Goal: Navigation & Orientation: Find specific page/section

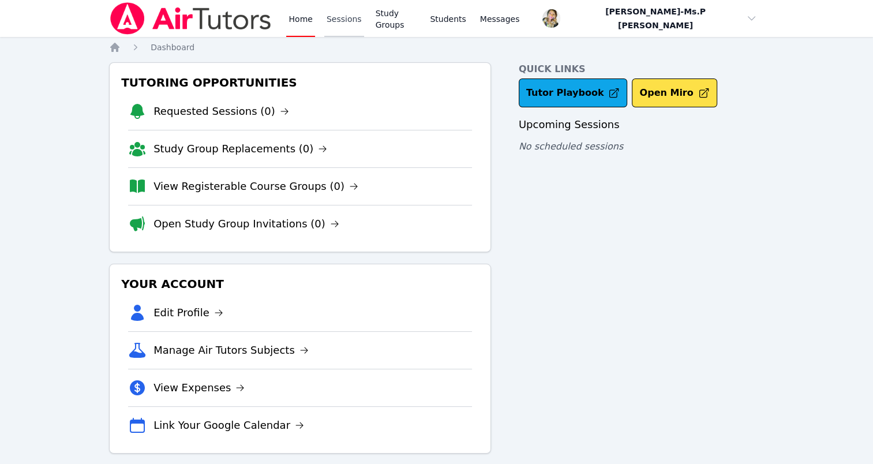
click at [344, 23] on link "Sessions" at bounding box center [344, 18] width 40 height 37
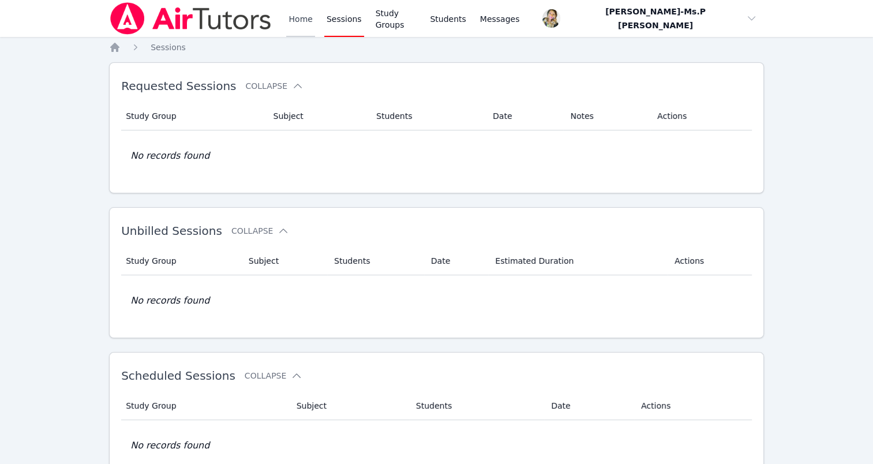
click at [294, 21] on link "Home" at bounding box center [300, 18] width 28 height 37
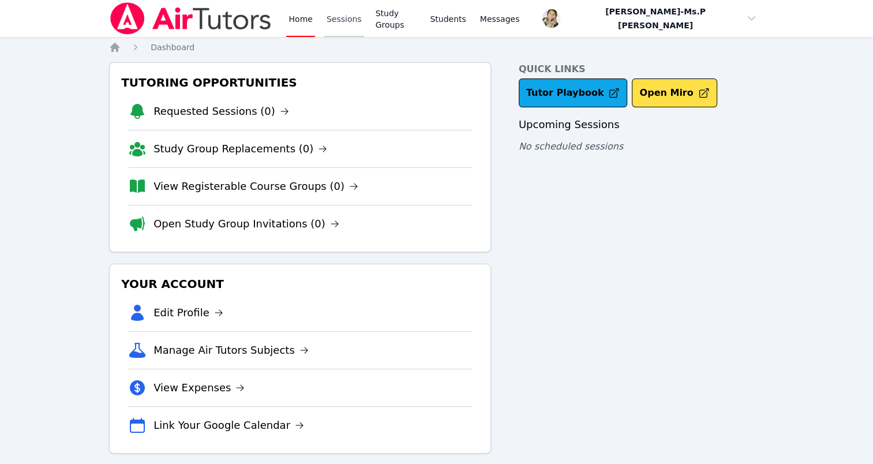
click at [339, 21] on link "Sessions" at bounding box center [344, 18] width 40 height 37
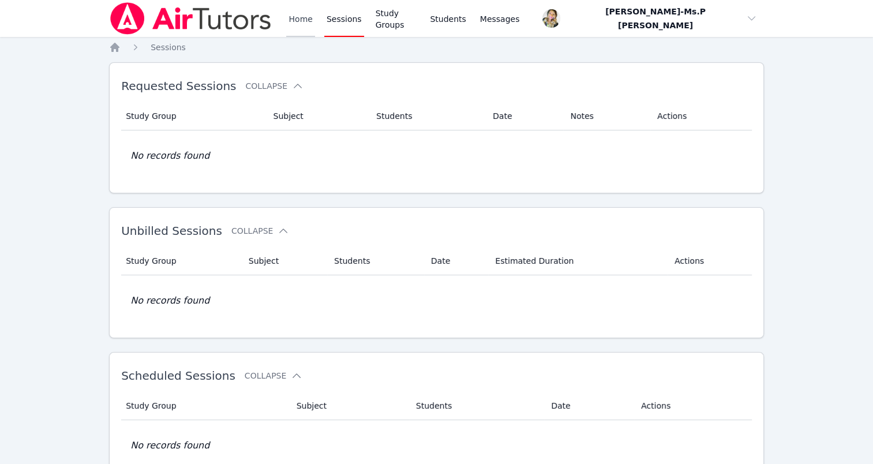
click at [295, 21] on link "Home" at bounding box center [300, 18] width 28 height 37
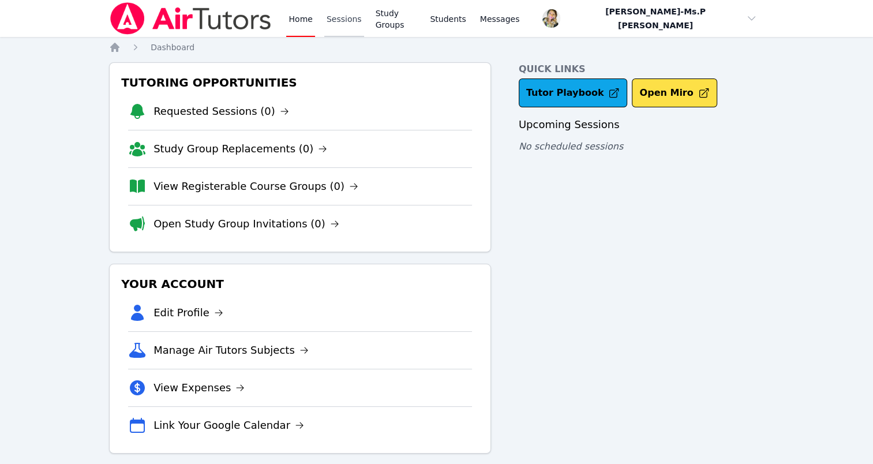
click at [342, 33] on link "Sessions" at bounding box center [344, 18] width 40 height 37
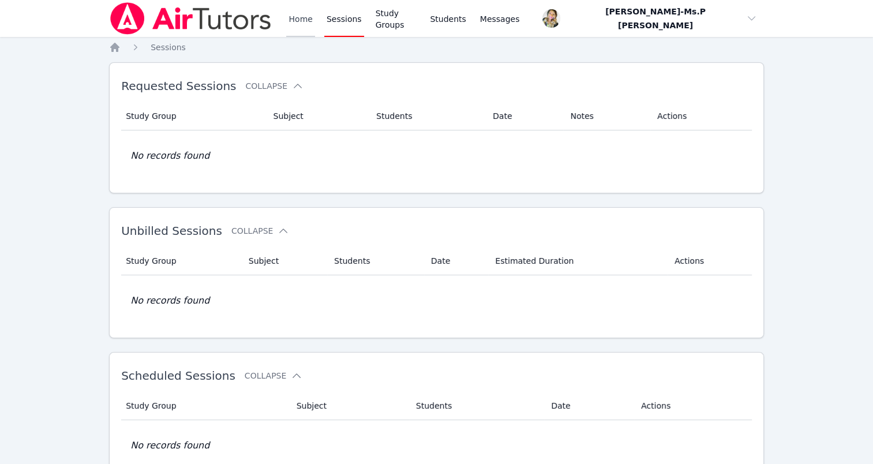
click at [301, 22] on link "Home" at bounding box center [300, 18] width 28 height 37
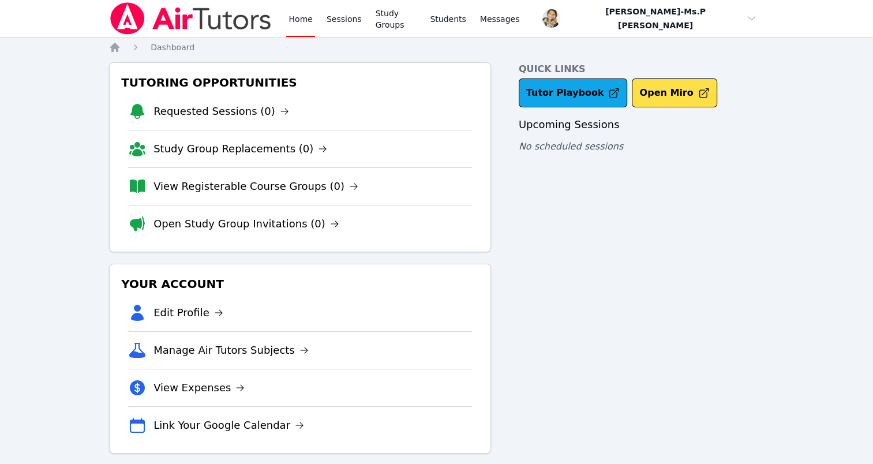
click at [301, 22] on link "Home" at bounding box center [300, 18] width 28 height 37
click at [336, 25] on link "Sessions" at bounding box center [344, 18] width 40 height 37
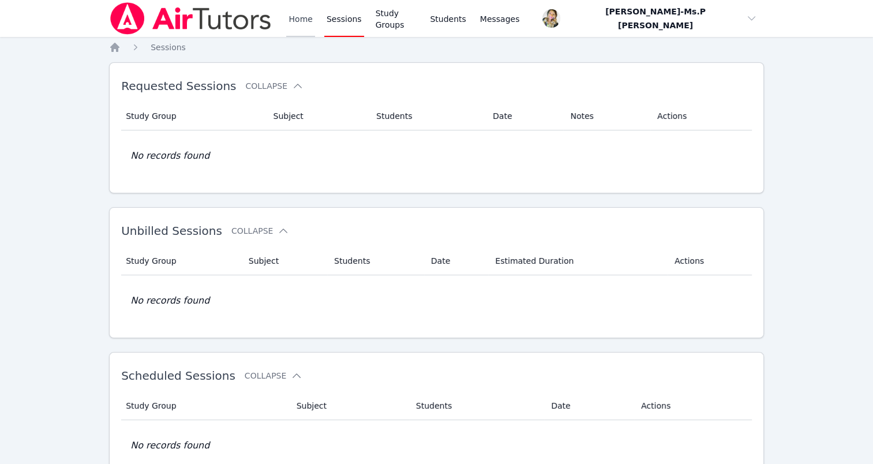
click at [307, 25] on link "Home" at bounding box center [300, 18] width 28 height 37
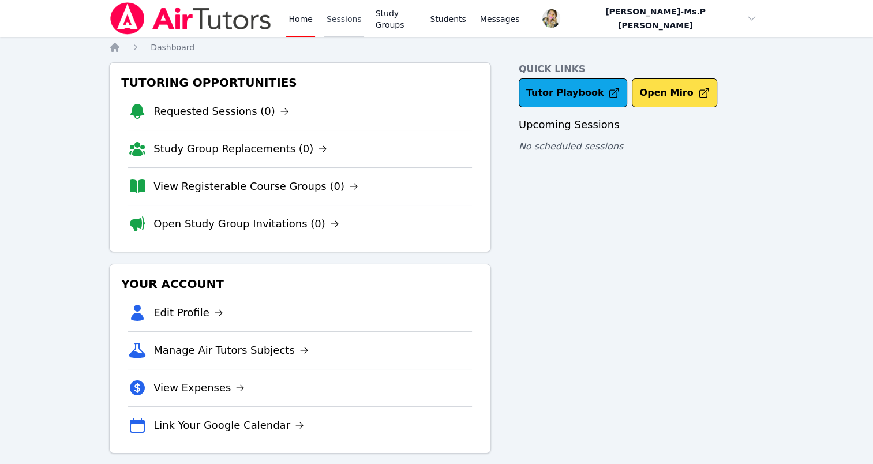
click at [355, 14] on link "Sessions" at bounding box center [344, 18] width 40 height 37
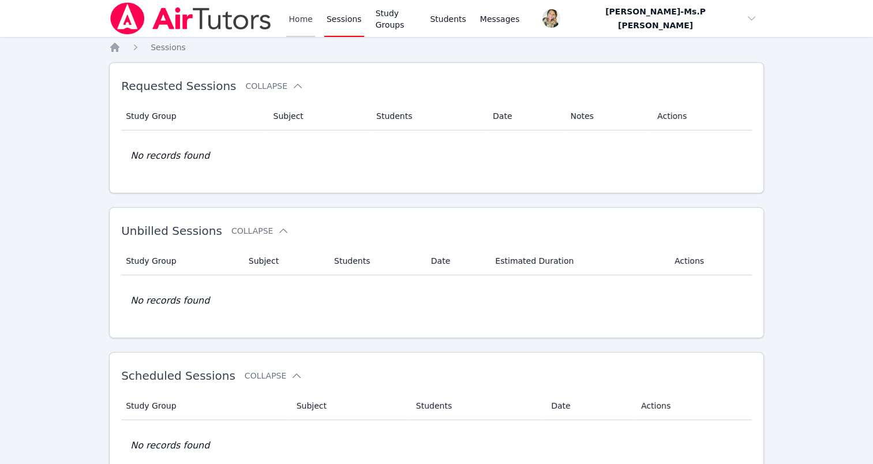
click at [291, 17] on link "Home" at bounding box center [300, 18] width 28 height 37
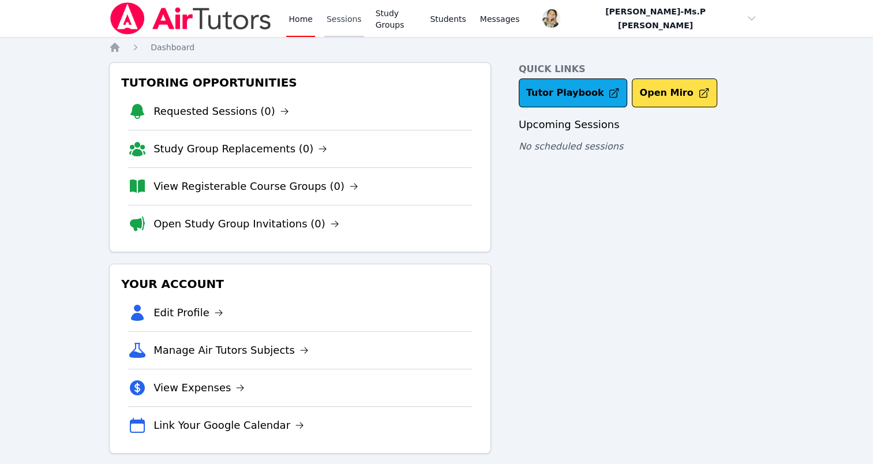
click at [341, 18] on link "Sessions" at bounding box center [344, 18] width 40 height 37
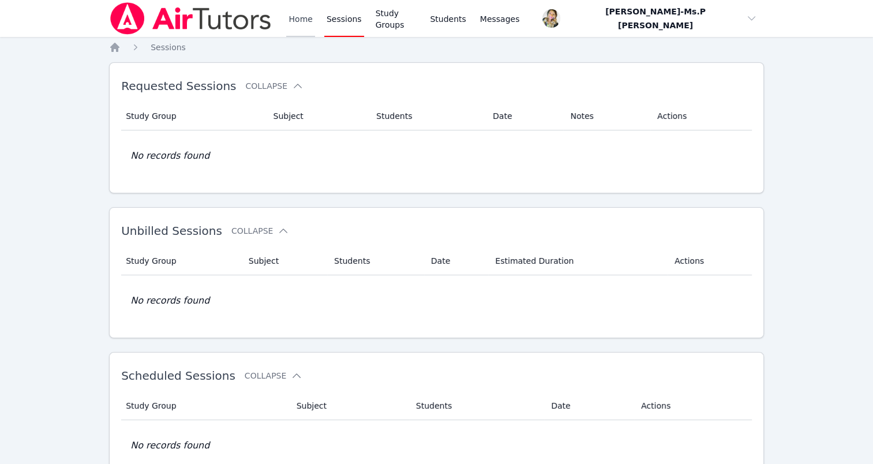
click at [292, 17] on link "Home" at bounding box center [300, 18] width 28 height 37
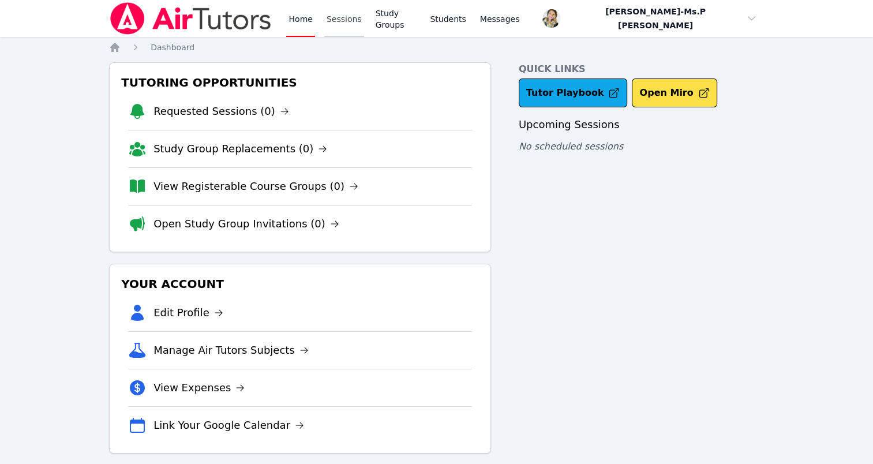
click at [352, 20] on link "Sessions" at bounding box center [344, 18] width 40 height 37
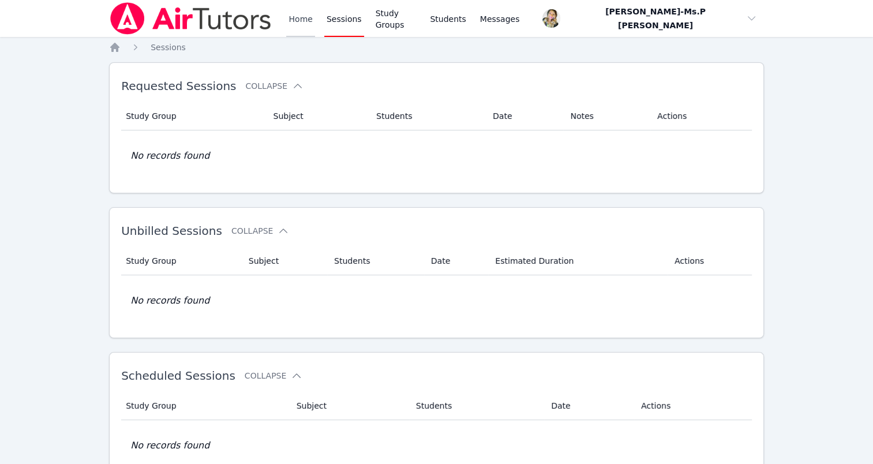
click at [287, 24] on link "Home" at bounding box center [300, 18] width 28 height 37
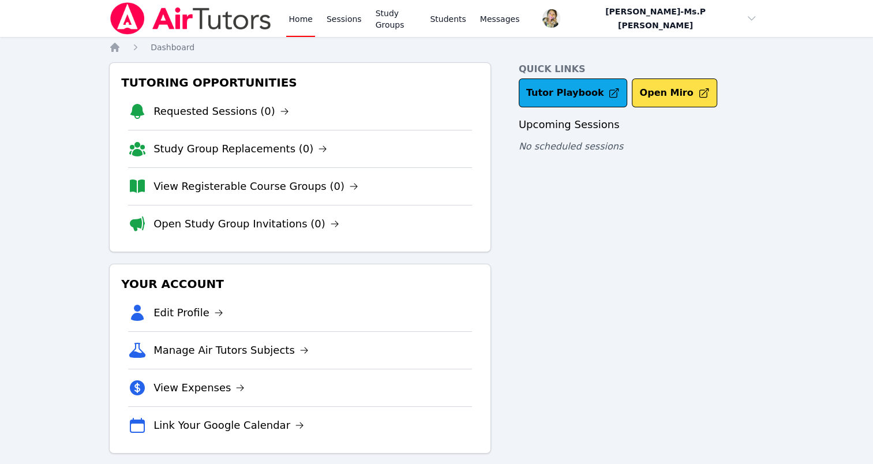
click at [208, 14] on img at bounding box center [190, 18] width 163 height 32
click at [343, 18] on link "Sessions" at bounding box center [344, 18] width 40 height 37
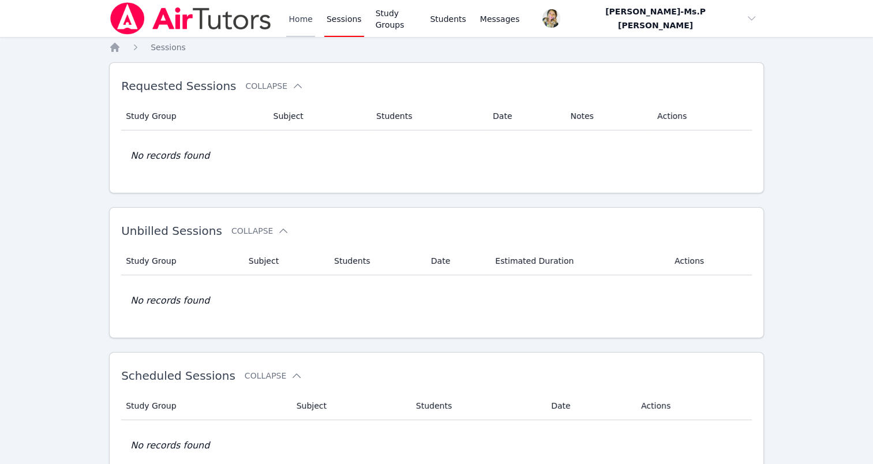
click at [302, 14] on link "Home" at bounding box center [300, 18] width 28 height 37
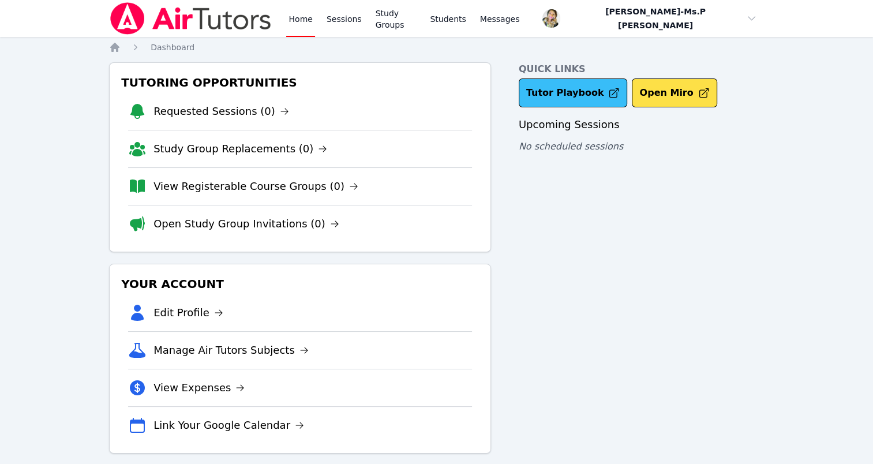
click at [598, 99] on link "Tutor Playbook" at bounding box center [573, 92] width 109 height 29
